Goal: Find specific page/section

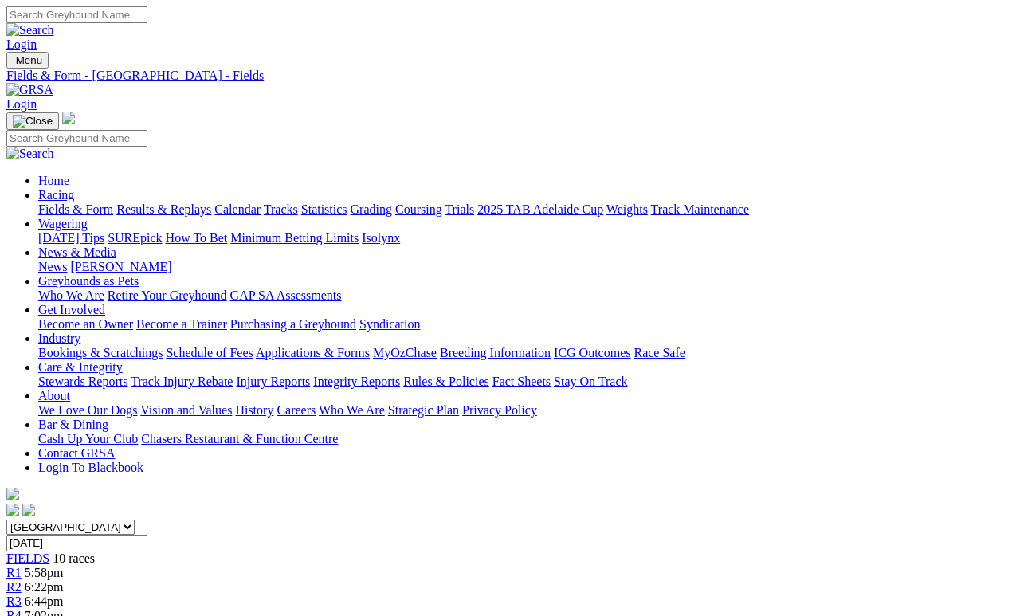
scroll to position [7, 0]
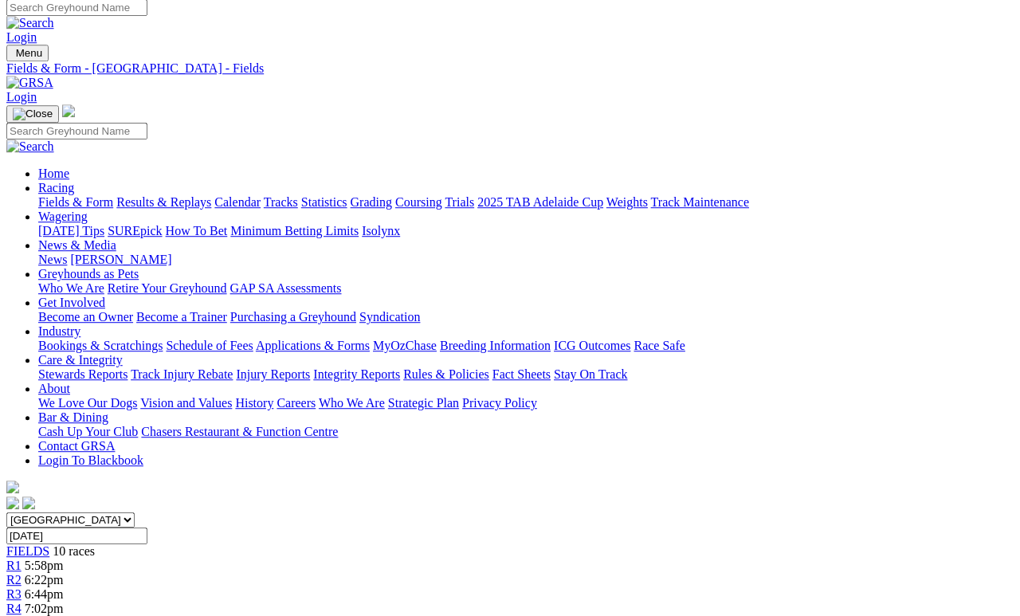
click at [147, 528] on input "Monday, 18 Aug 2025" at bounding box center [76, 536] width 141 height 17
type input "Today, 15 Aug 2025"
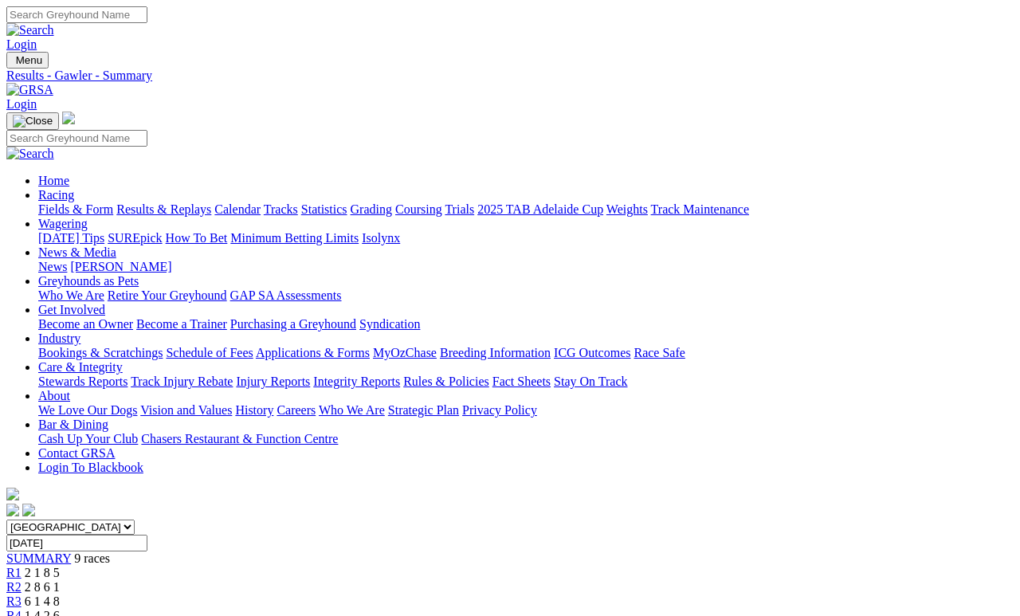
click at [147, 535] on input "[DATE]" at bounding box center [76, 543] width 141 height 17
type input "[DATE]"
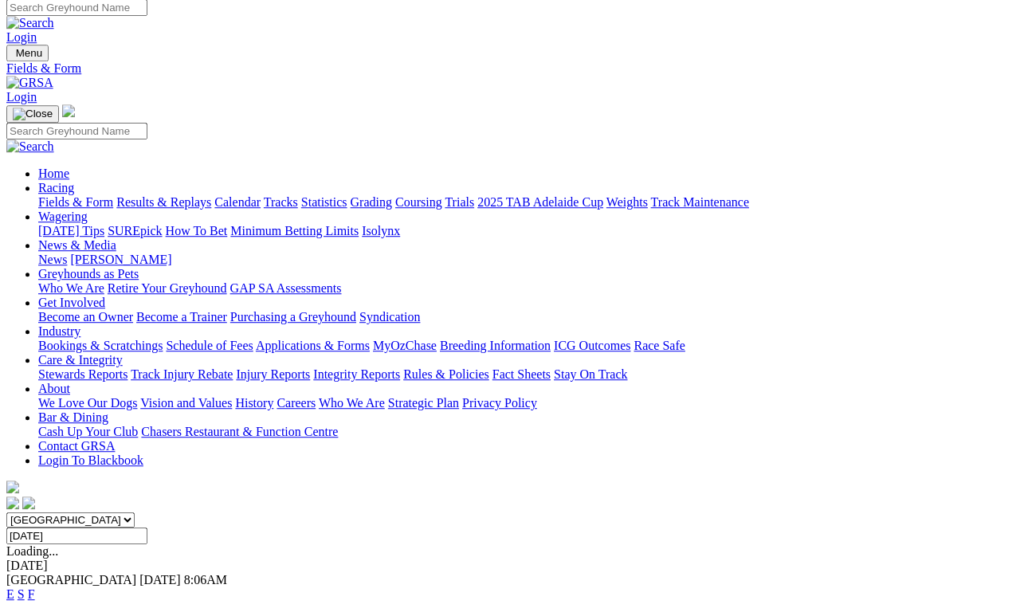
scroll to position [7, 0]
click at [35, 587] on link "F" at bounding box center [31, 594] width 7 height 14
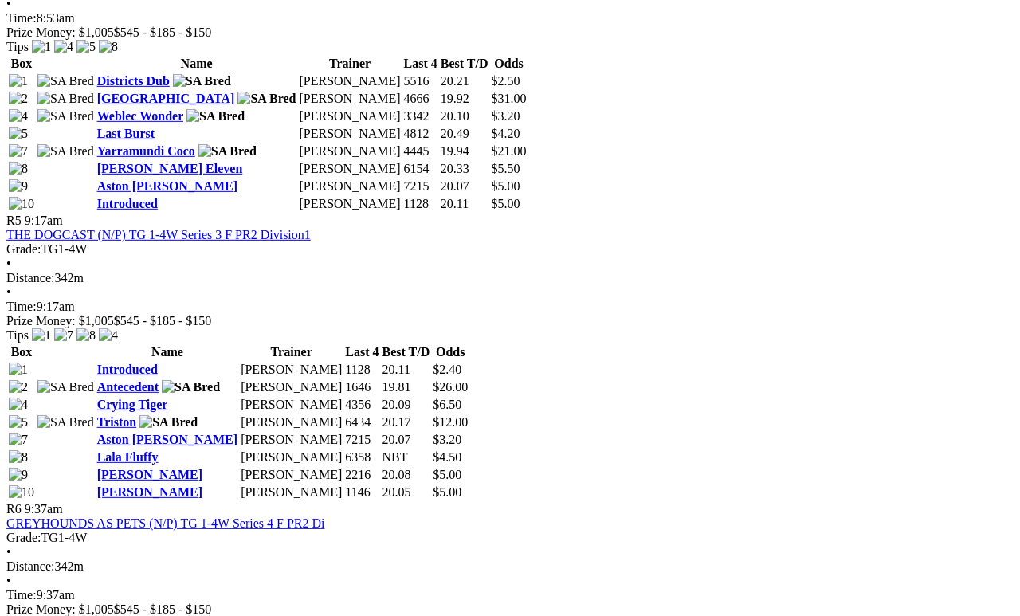
scroll to position [1760, 0]
